Goal: Check status: Check status

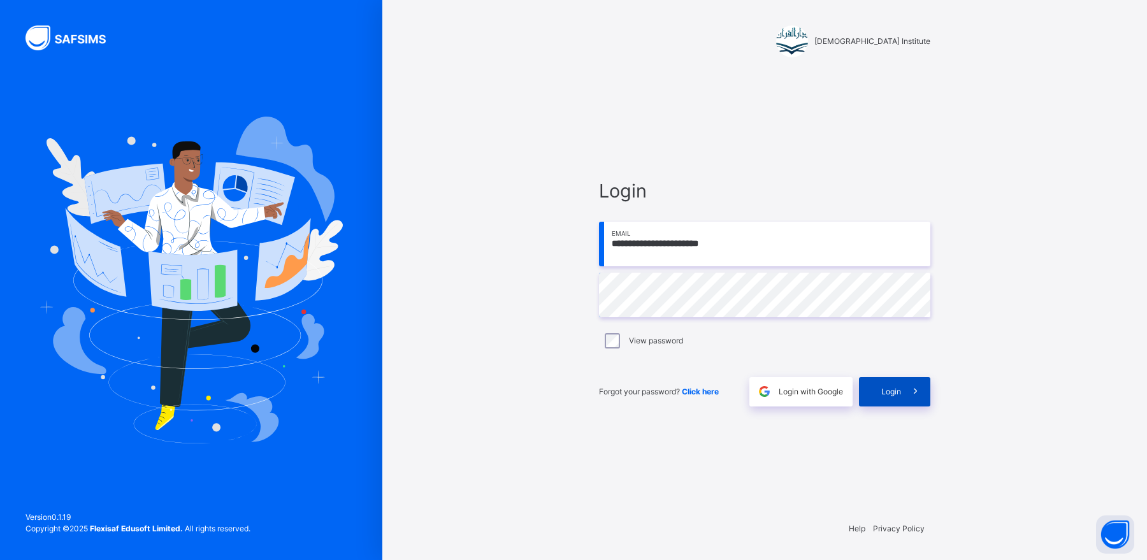
click at [889, 392] on span "Login" at bounding box center [891, 391] width 20 height 11
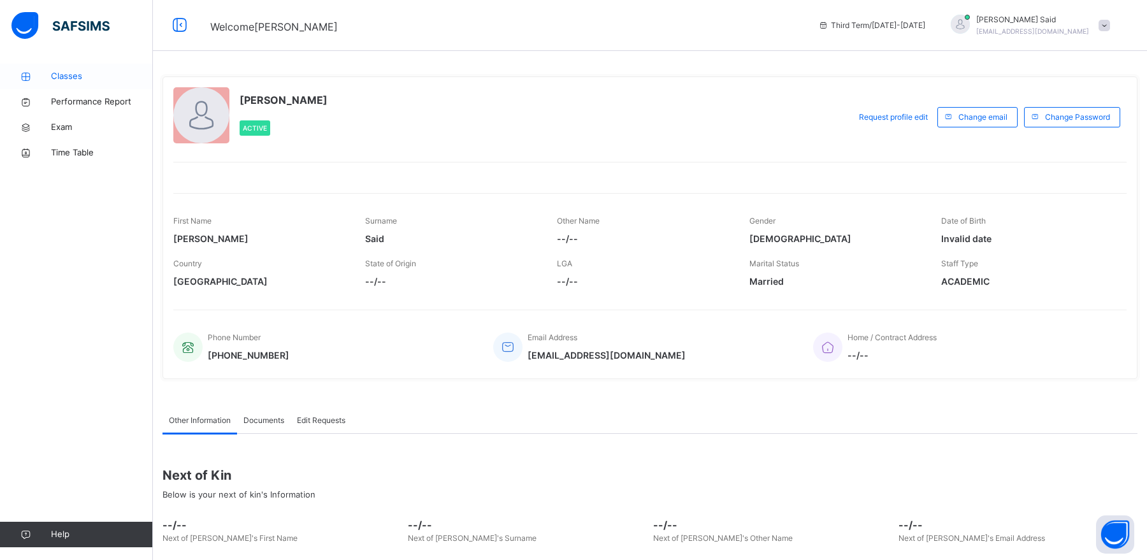
click at [101, 73] on span "Classes" at bounding box center [102, 76] width 102 height 13
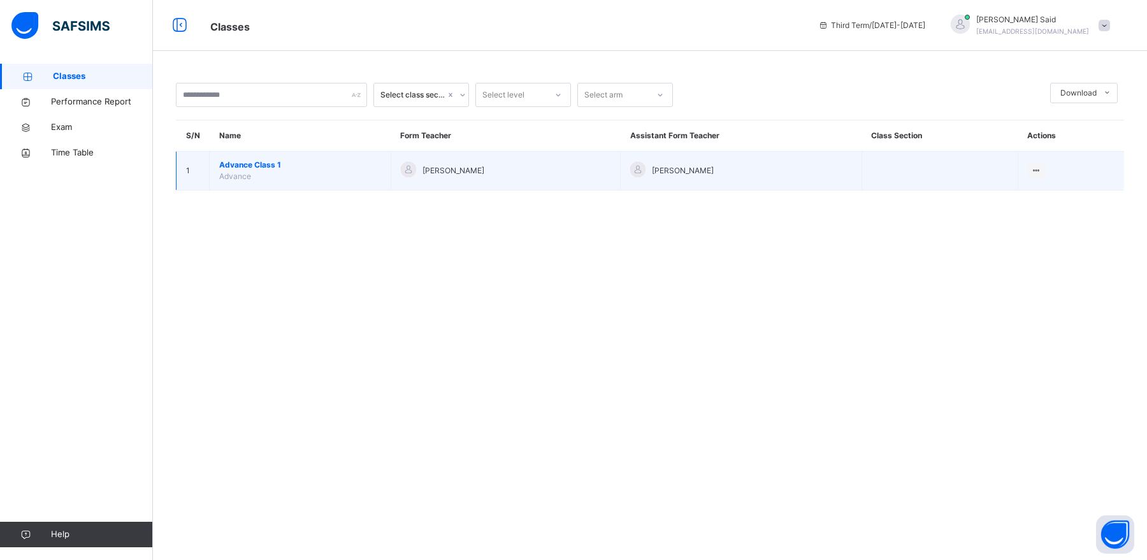
click at [271, 169] on span "Advance Class 1" at bounding box center [300, 164] width 162 height 11
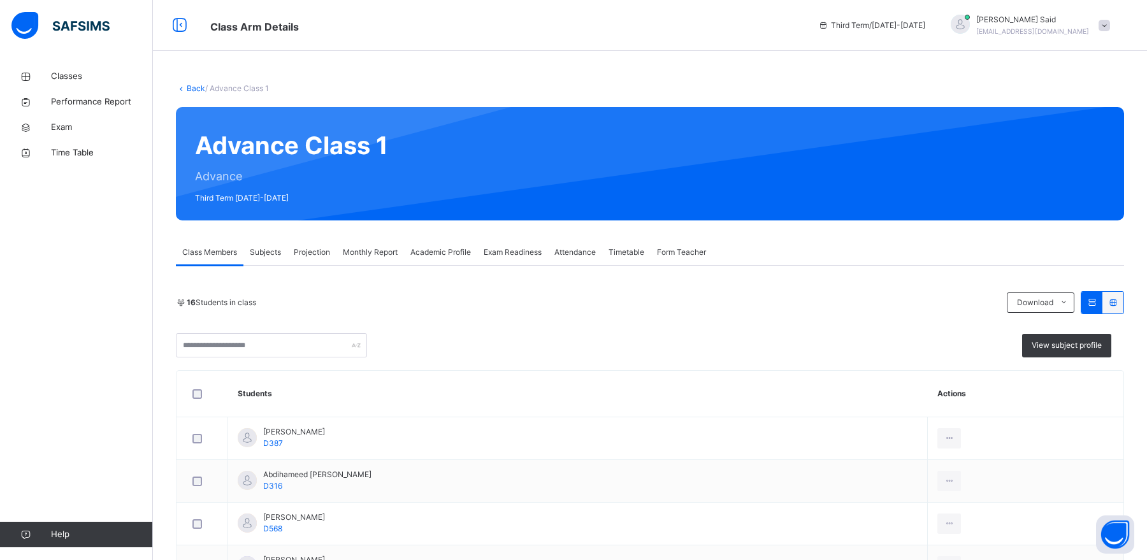
click at [351, 252] on span "Monthly Report" at bounding box center [370, 252] width 55 height 11
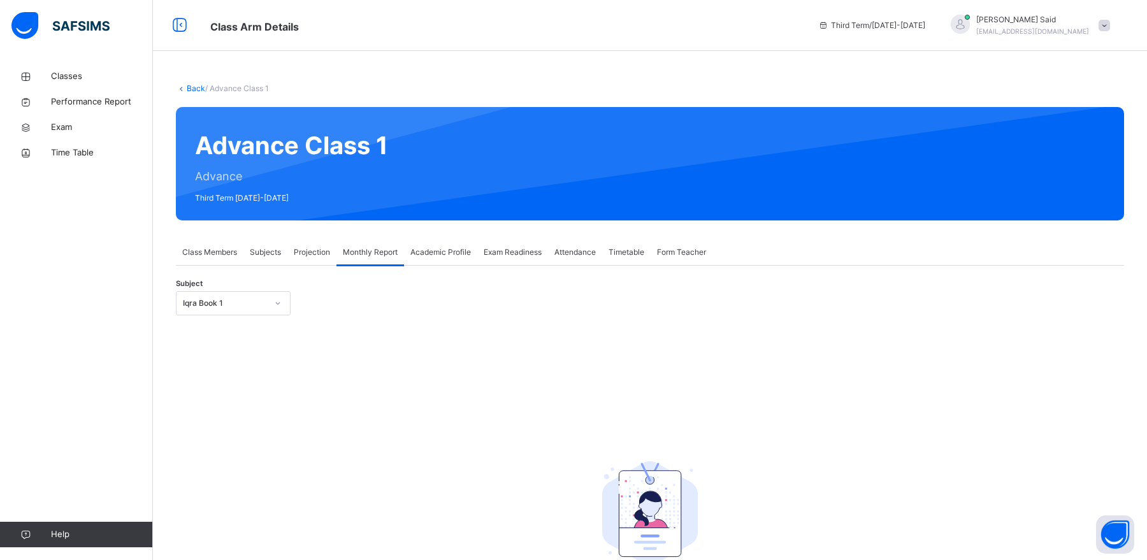
scroll to position [127, 0]
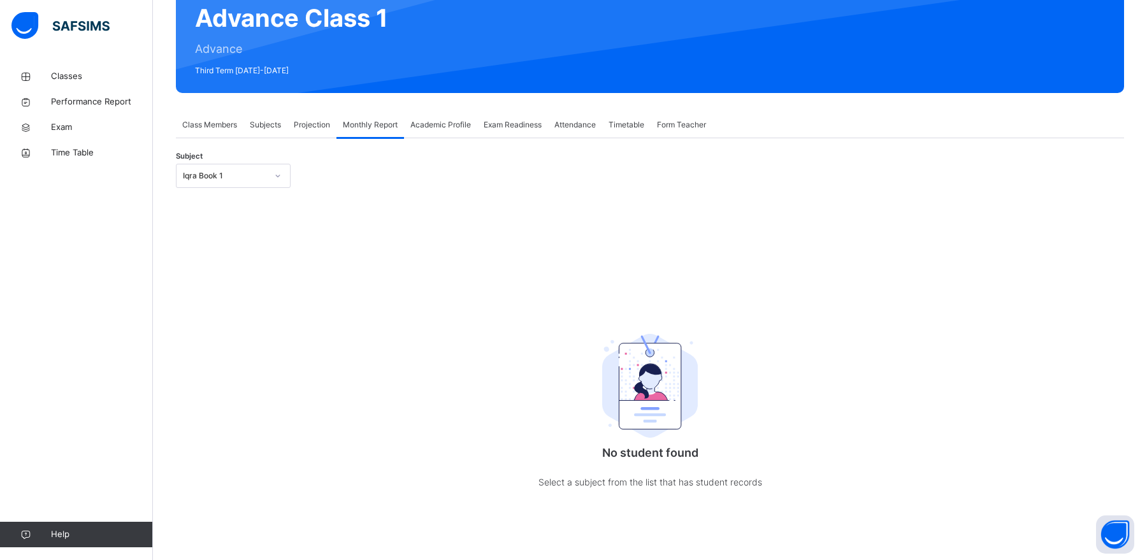
click at [245, 193] on div "Subject Iqra Book 1" at bounding box center [650, 175] width 948 height 37
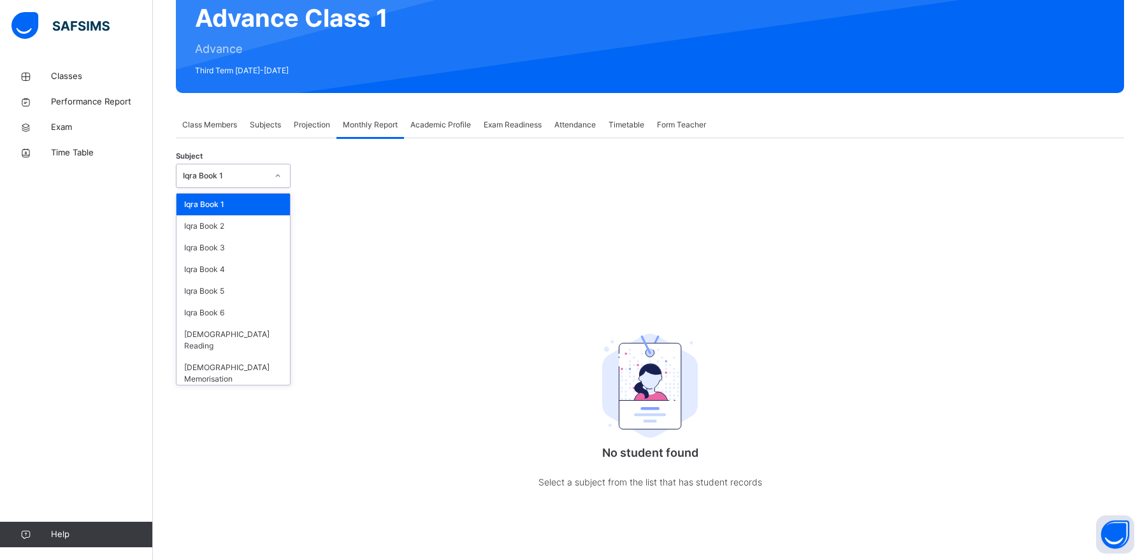
click at [245, 186] on div "Iqra Book 1" at bounding box center [233, 176] width 115 height 24
click at [252, 359] on div "[DEMOGRAPHIC_DATA] Memorisation" at bounding box center [232, 373] width 113 height 33
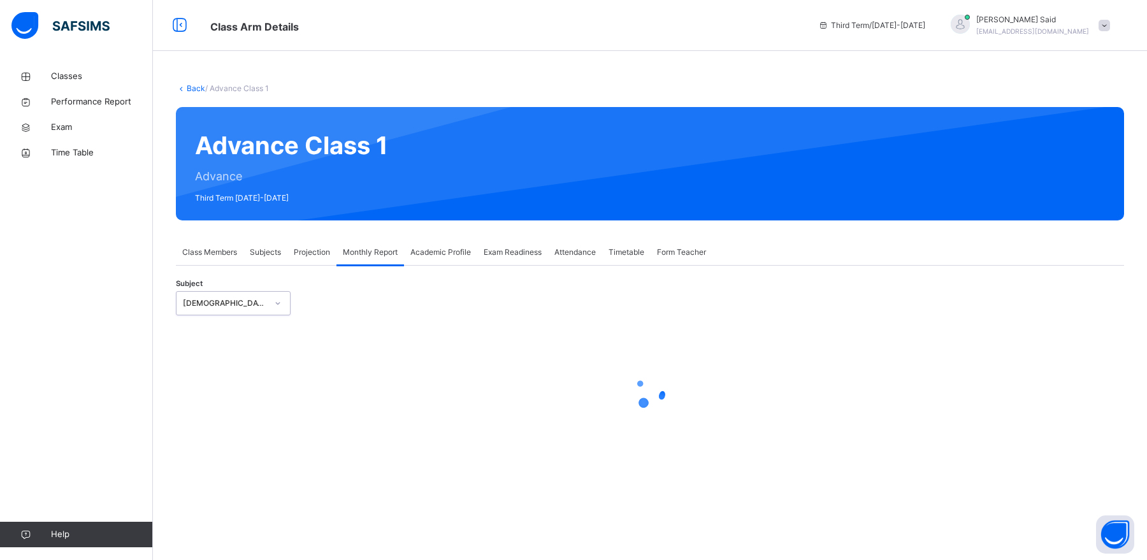
scroll to position [0, 0]
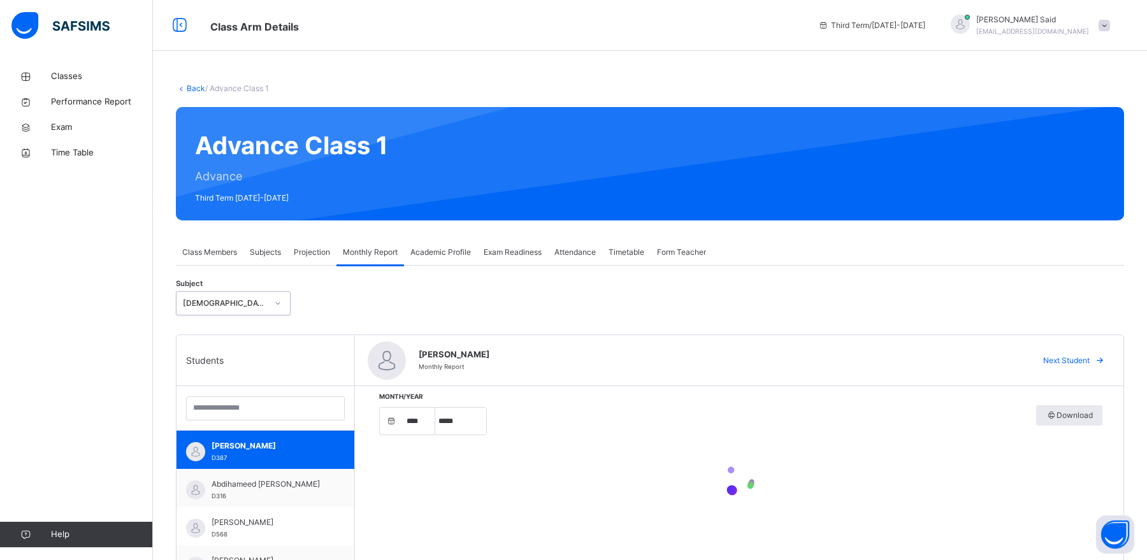
select select "****"
select select "*"
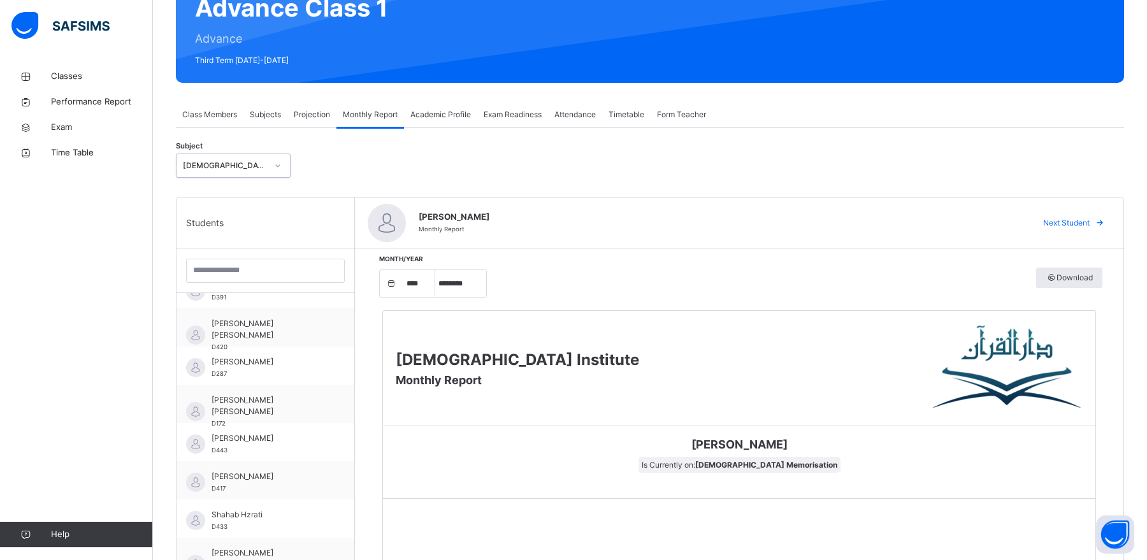
scroll to position [238, 0]
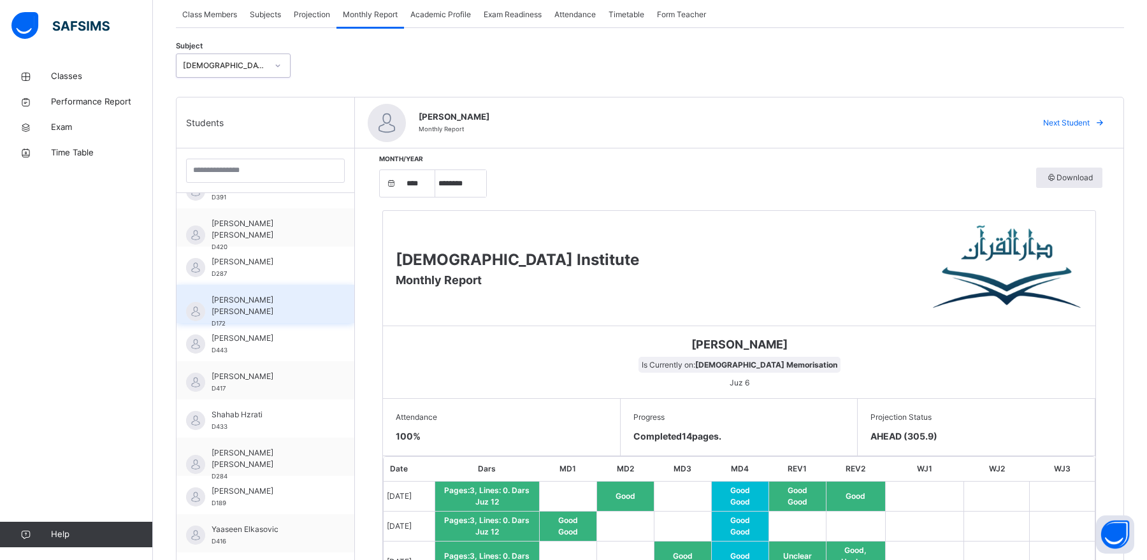
click at [245, 303] on span "[PERSON_NAME] [PERSON_NAME]" at bounding box center [268, 305] width 114 height 23
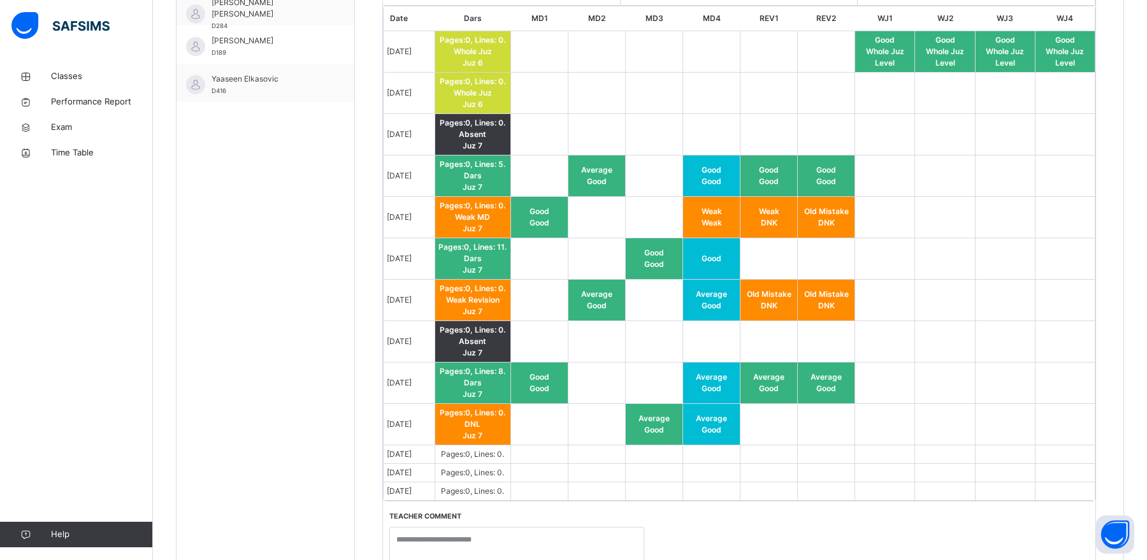
scroll to position [683, 0]
